Goal: Transaction & Acquisition: Subscribe to service/newsletter

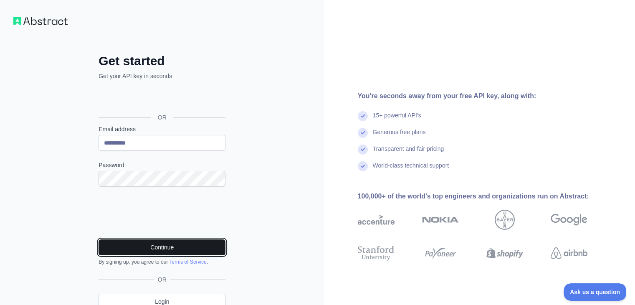
click at [188, 247] on button "Continue" at bounding box center [162, 247] width 127 height 16
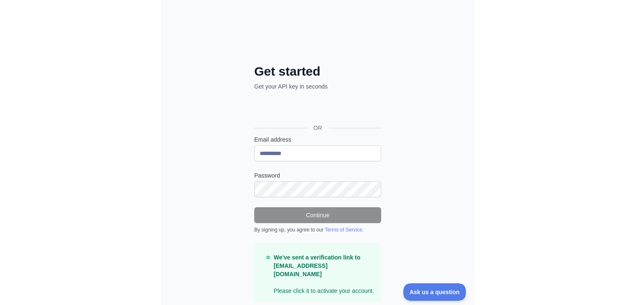
scroll to position [18, 0]
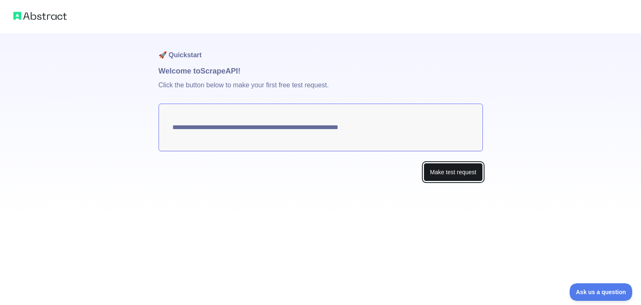
click at [313, 166] on button "Make test request" at bounding box center [453, 172] width 59 height 19
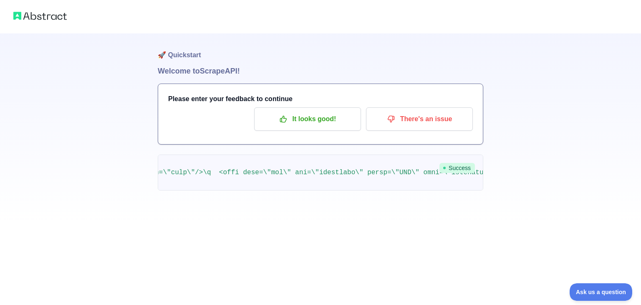
scroll to position [0, 1154]
click at [32, 15] on img at bounding box center [39, 16] width 53 height 12
click at [62, 21] on img at bounding box center [39, 16] width 53 height 12
click at [42, 3] on div at bounding box center [320, 16] width 641 height 33
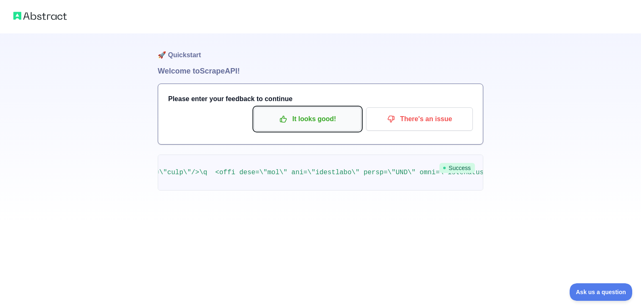
click at [303, 127] on button "It looks good!" at bounding box center [307, 118] width 107 height 23
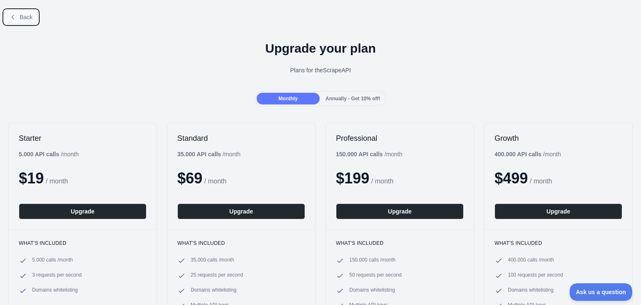
click at [28, 21] on button "Back" at bounding box center [21, 17] width 34 height 14
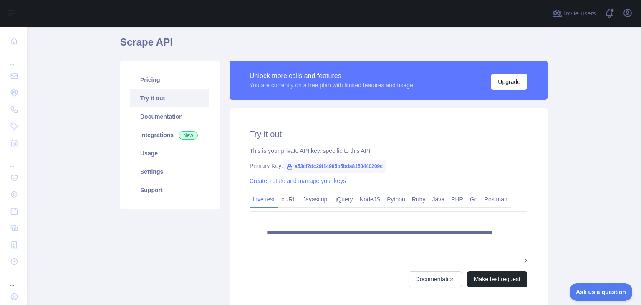
scroll to position [28, 0]
click at [313, 164] on span "a53cf2dc29f14995b5bda8150440209c" at bounding box center [334, 165] width 103 height 13
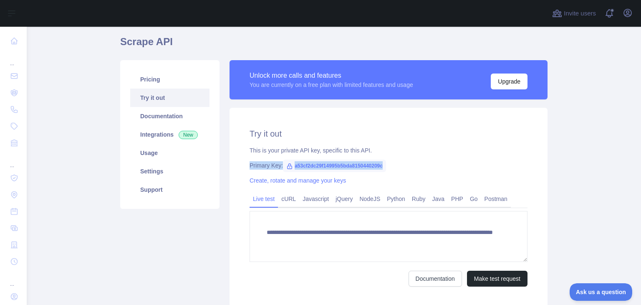
drag, startPoint x: 320, startPoint y: 164, endPoint x: 330, endPoint y: 168, distance: 10.5
click at [313, 164] on span "a53cf2dc29f14995b5bda8150440209c" at bounding box center [334, 165] width 103 height 13
click at [313, 169] on span "a53cf2dc29f14995b5bda8150440209c" at bounding box center [334, 165] width 103 height 13
click at [313, 176] on div "**********" at bounding box center [389, 207] width 318 height 199
click at [313, 164] on span "a53cf2dc29f14995b5bda8150440209c" at bounding box center [334, 165] width 103 height 13
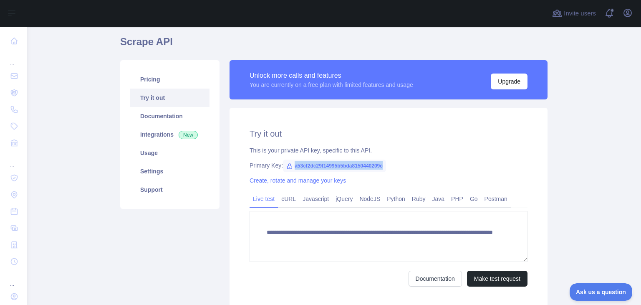
click at [313, 164] on span "a53cf2dc29f14995b5bda8150440209c" at bounding box center [334, 165] width 103 height 13
copy span "a53cf2dc29f14995b5bda8150440209c"
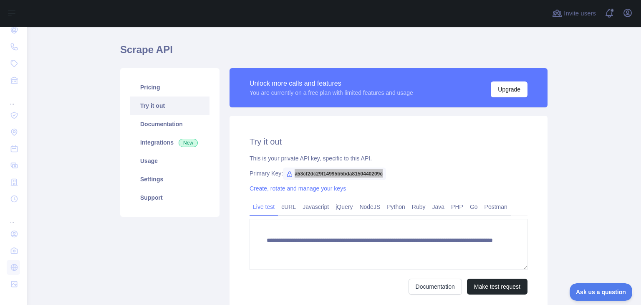
scroll to position [15, 0]
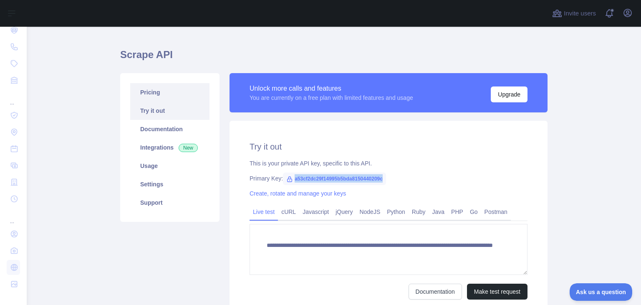
click at [159, 94] on link "Pricing" at bounding box center [169, 92] width 79 height 18
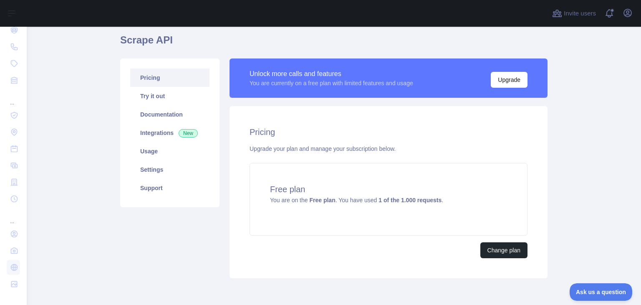
scroll to position [19, 0]
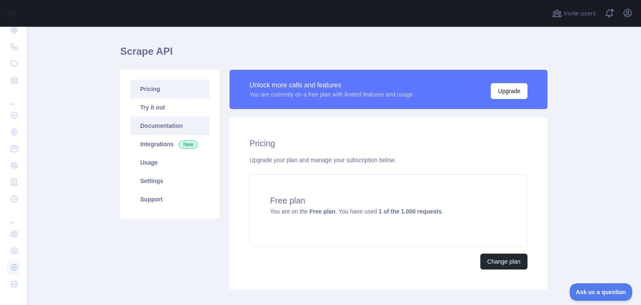
click at [157, 127] on link "Documentation" at bounding box center [169, 125] width 79 height 18
